Goal: Information Seeking & Learning: Understand process/instructions

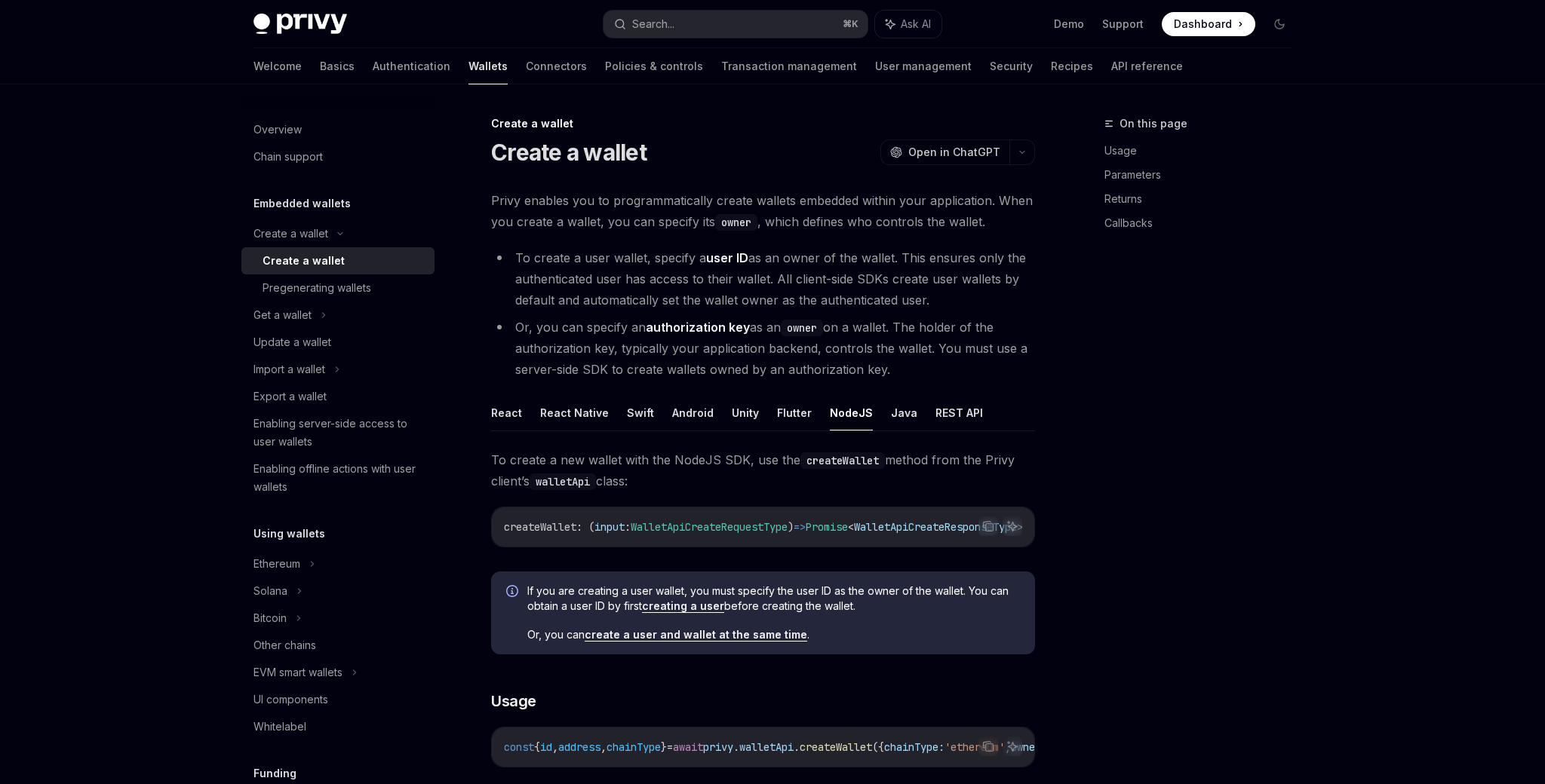
click at [1001, 212] on span "Privy enables you to programmatically create wallets embedded within your appli…" at bounding box center [763, 210] width 544 height 42
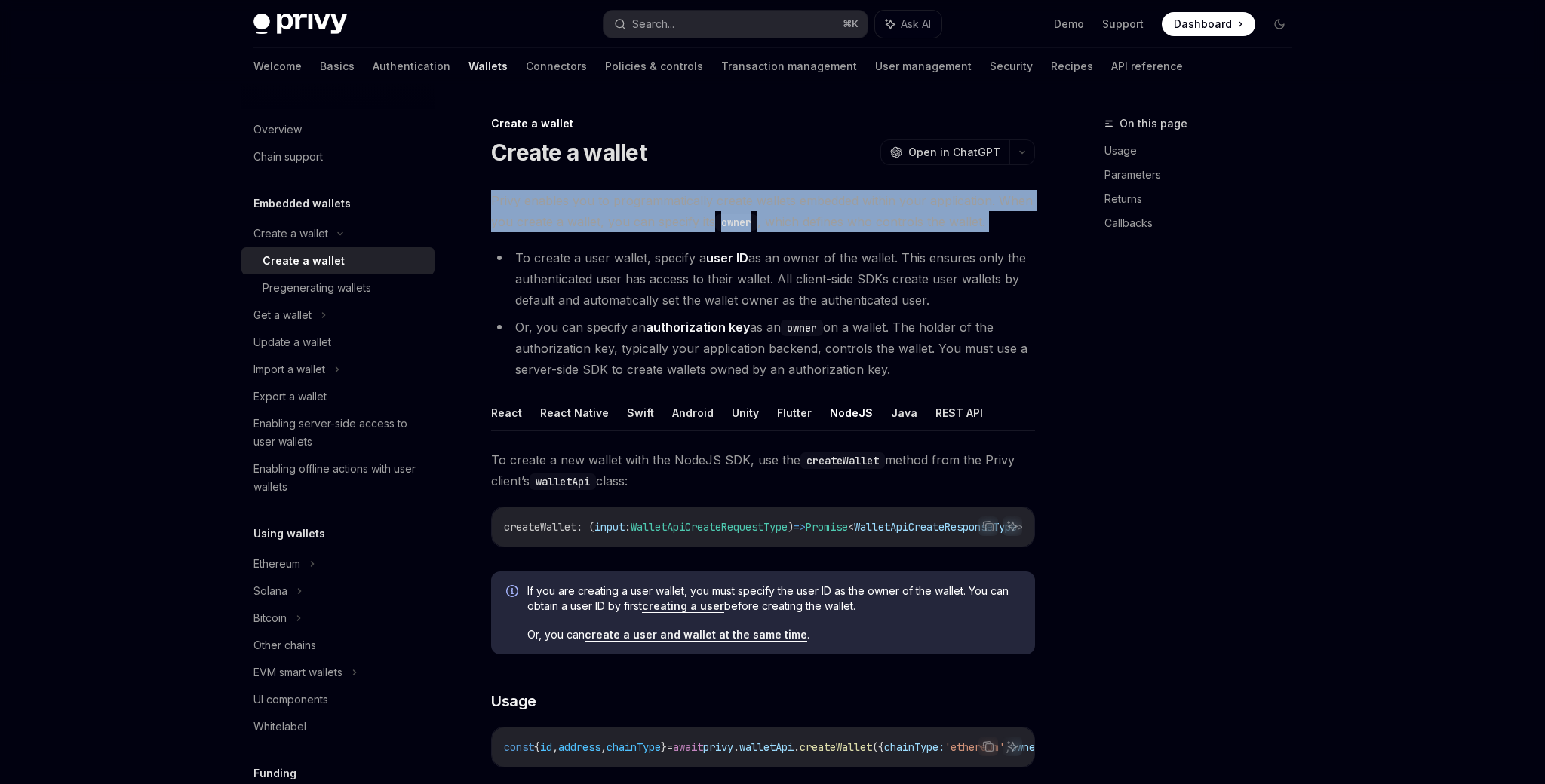
click at [1001, 227] on span "Privy enables you to programmatically create wallets embedded within your appli…" at bounding box center [763, 210] width 544 height 42
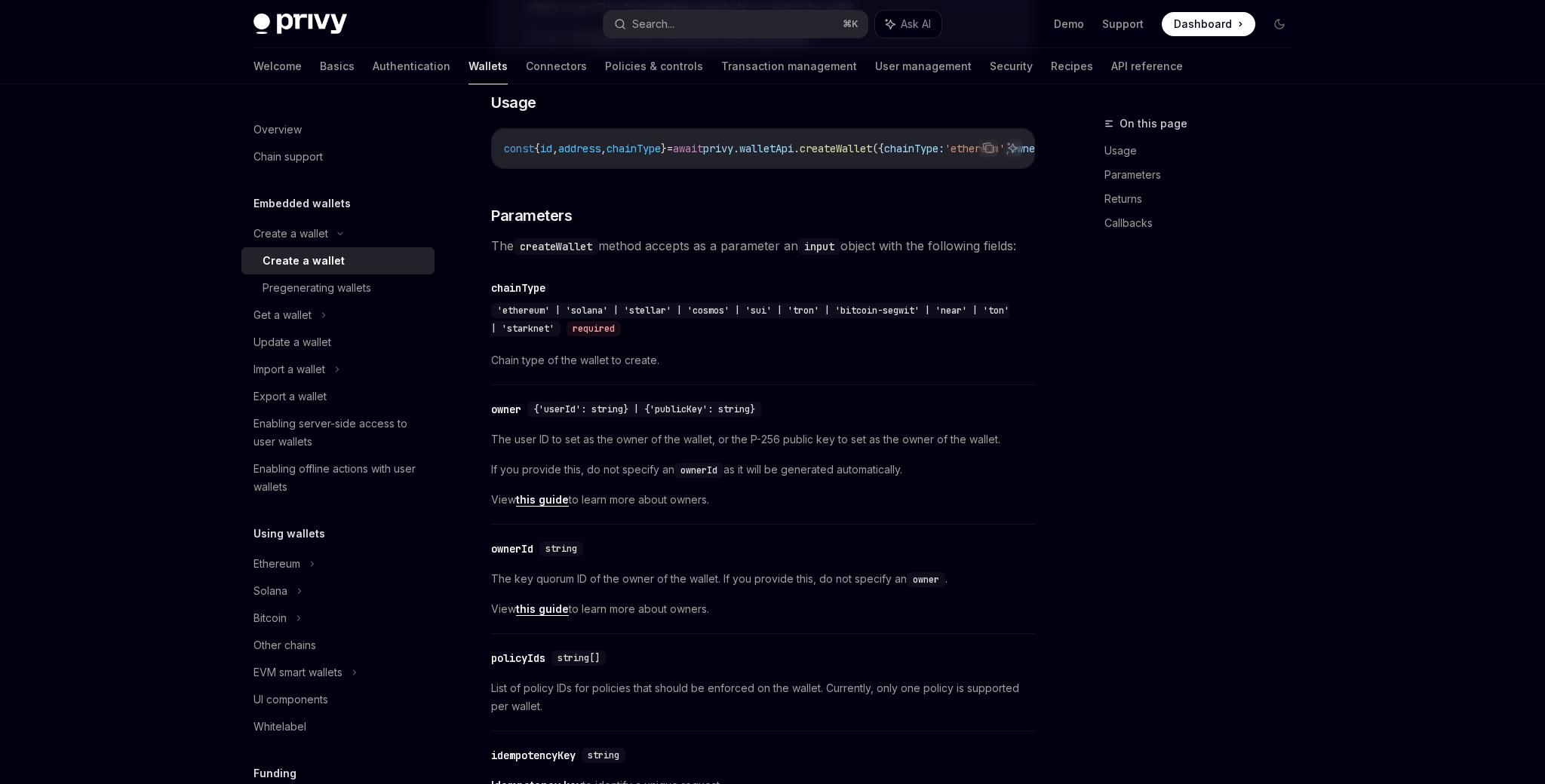
scroll to position [602, 0]
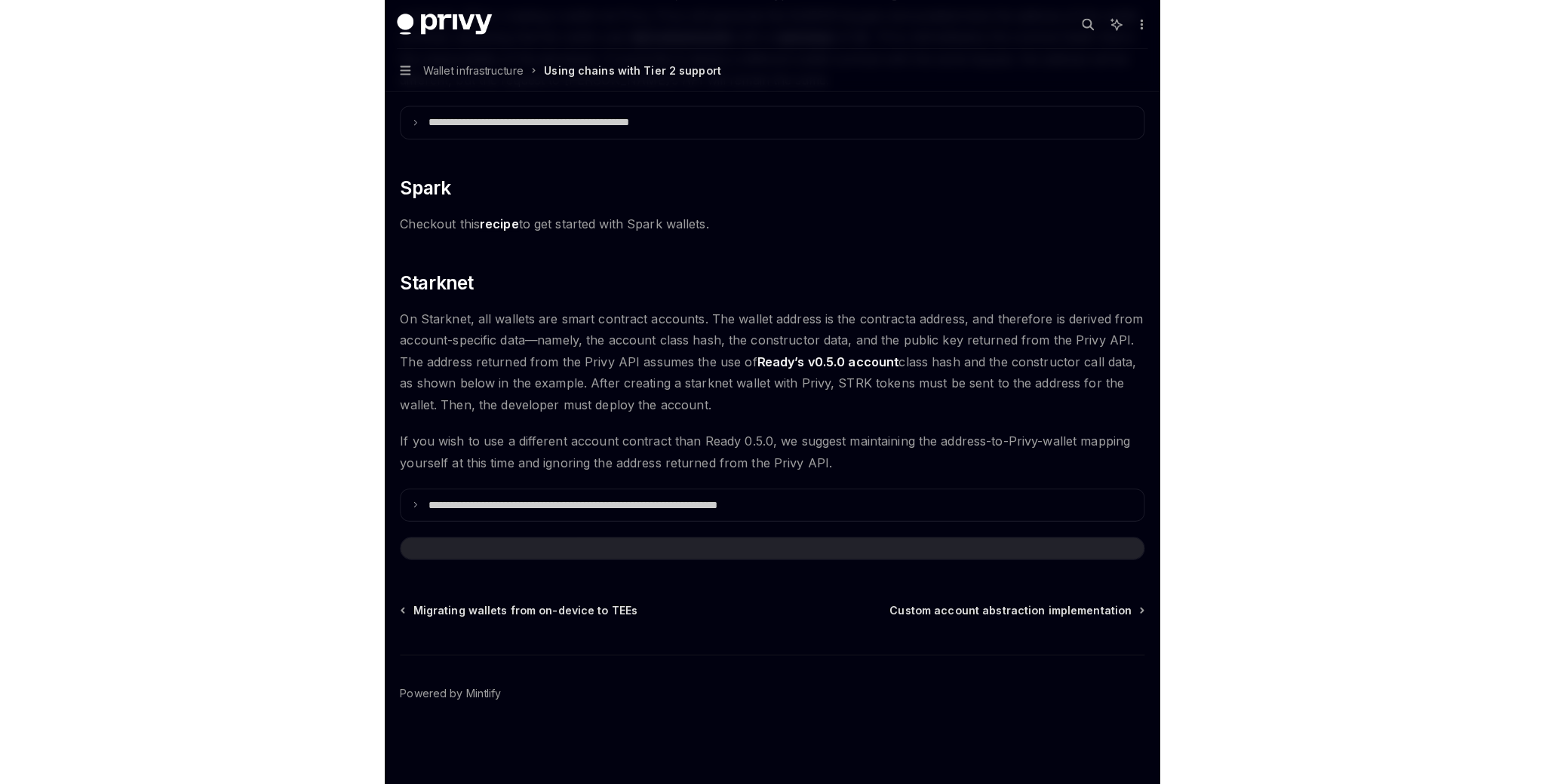
scroll to position [1703, 0]
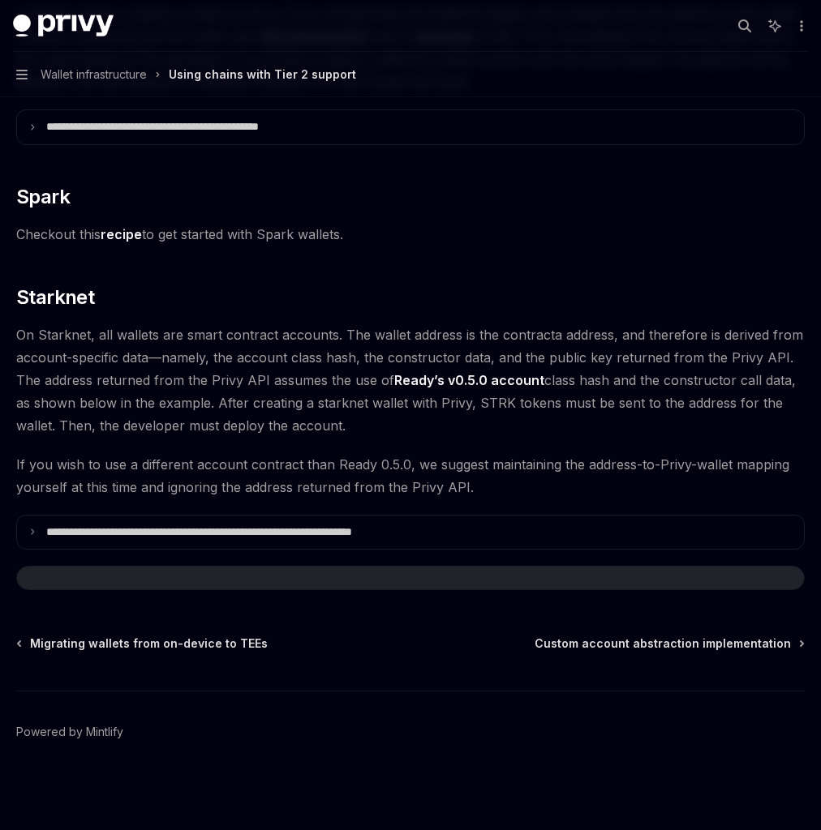
type textarea "*"
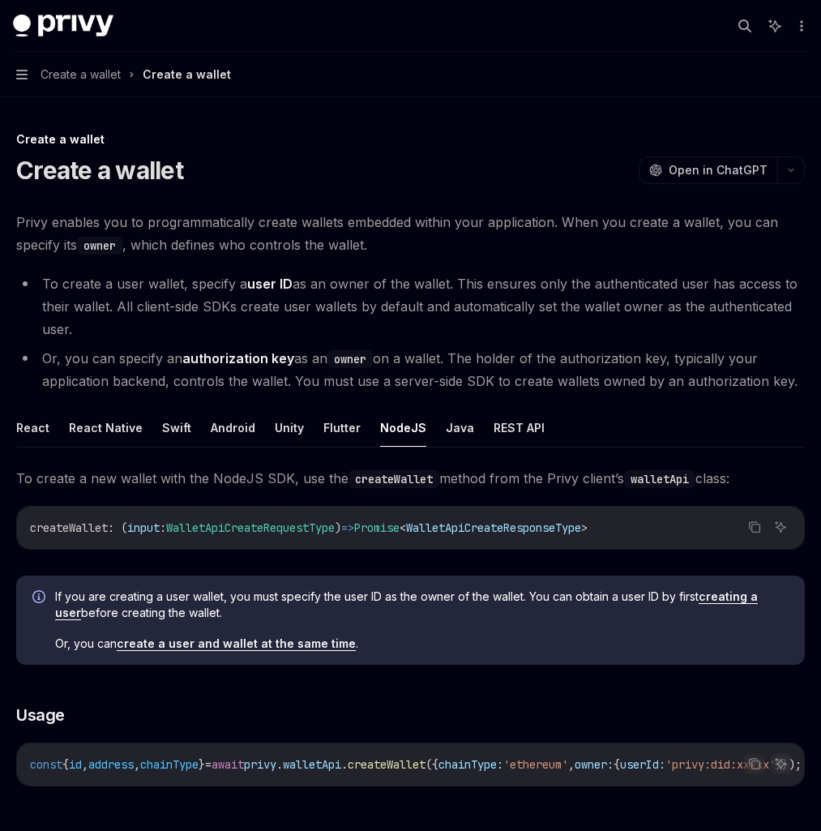
type textarea "*"
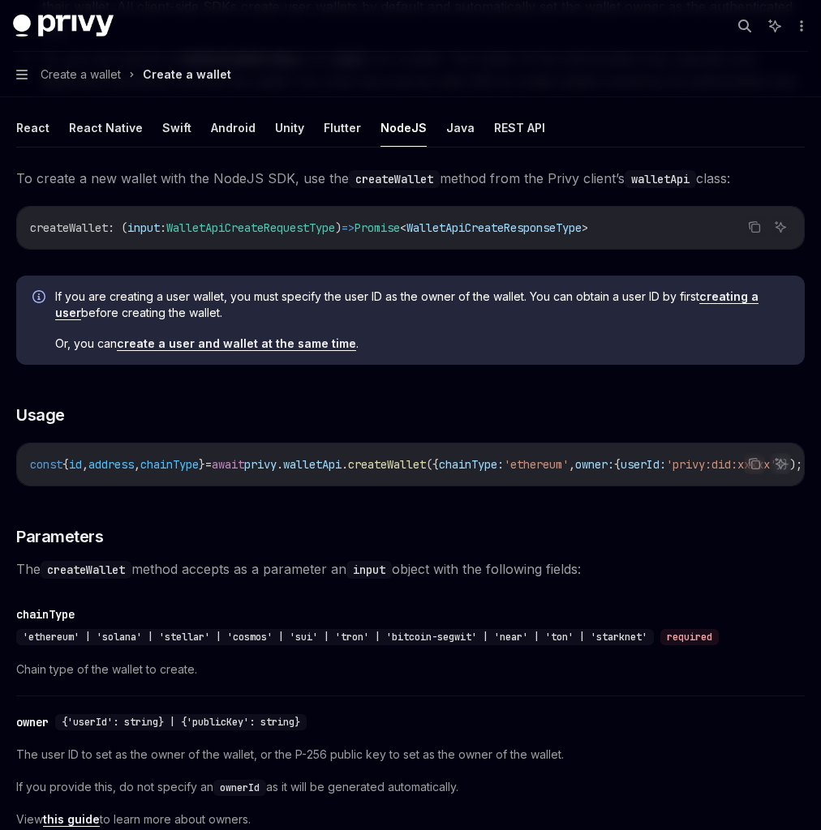
scroll to position [302, 0]
